Goal: Find specific page/section: Find specific page/section

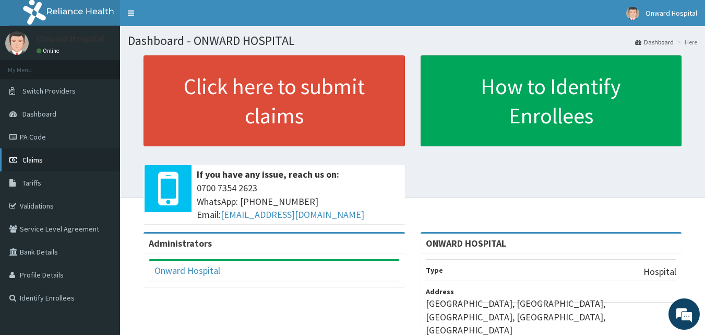
click at [29, 164] on span "Claims" at bounding box center [32, 159] width 20 height 9
